Goal: Information Seeking & Learning: Learn about a topic

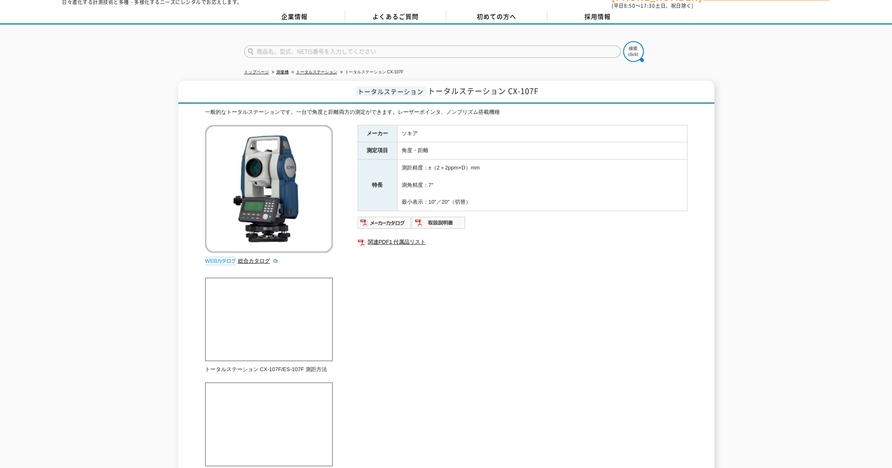
scroll to position [41, 0]
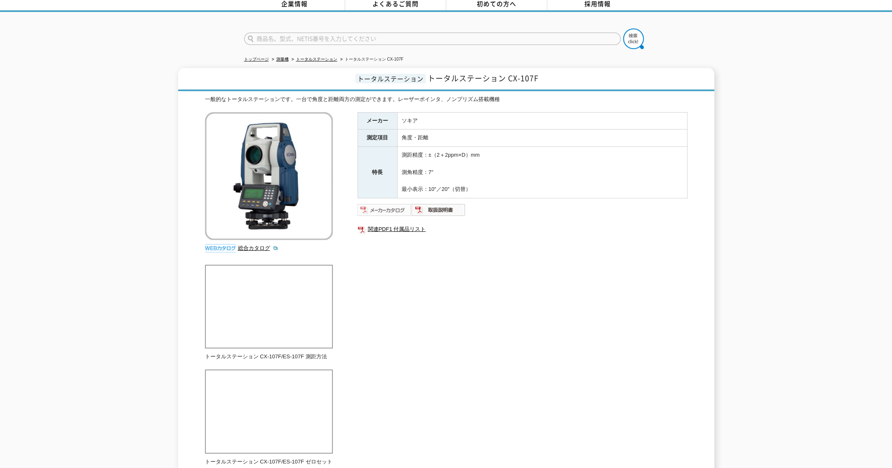
click at [392, 207] on img at bounding box center [384, 209] width 54 height 13
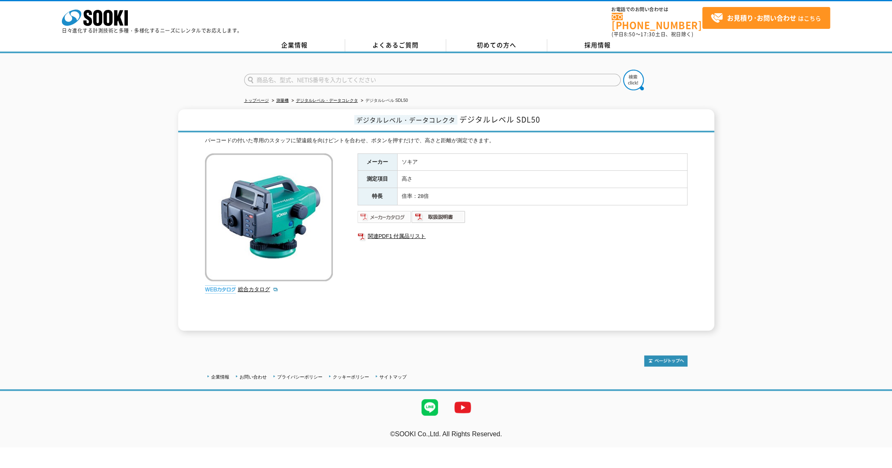
click at [378, 214] on img at bounding box center [384, 216] width 54 height 13
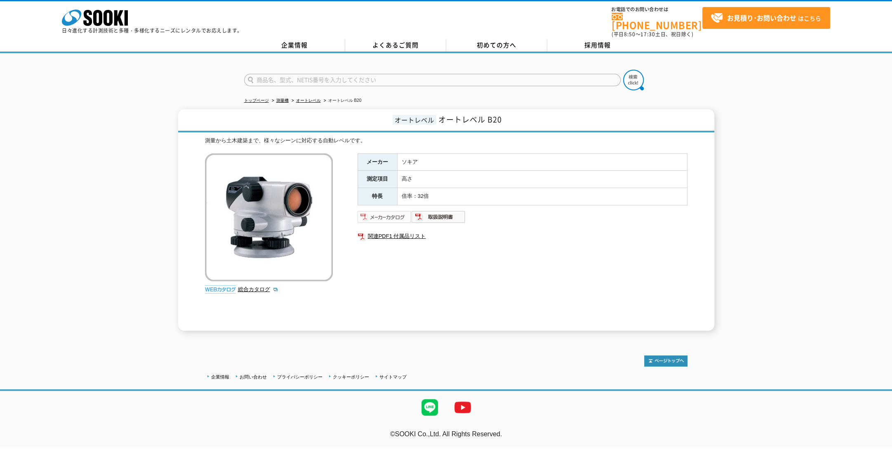
click at [377, 212] on img at bounding box center [384, 216] width 54 height 13
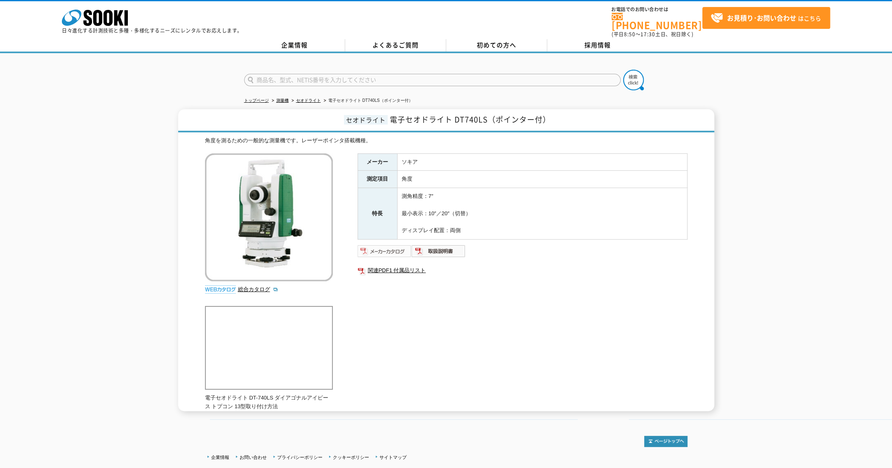
click at [383, 244] on img at bounding box center [384, 250] width 54 height 13
